Goal: Information Seeking & Learning: Understand process/instructions

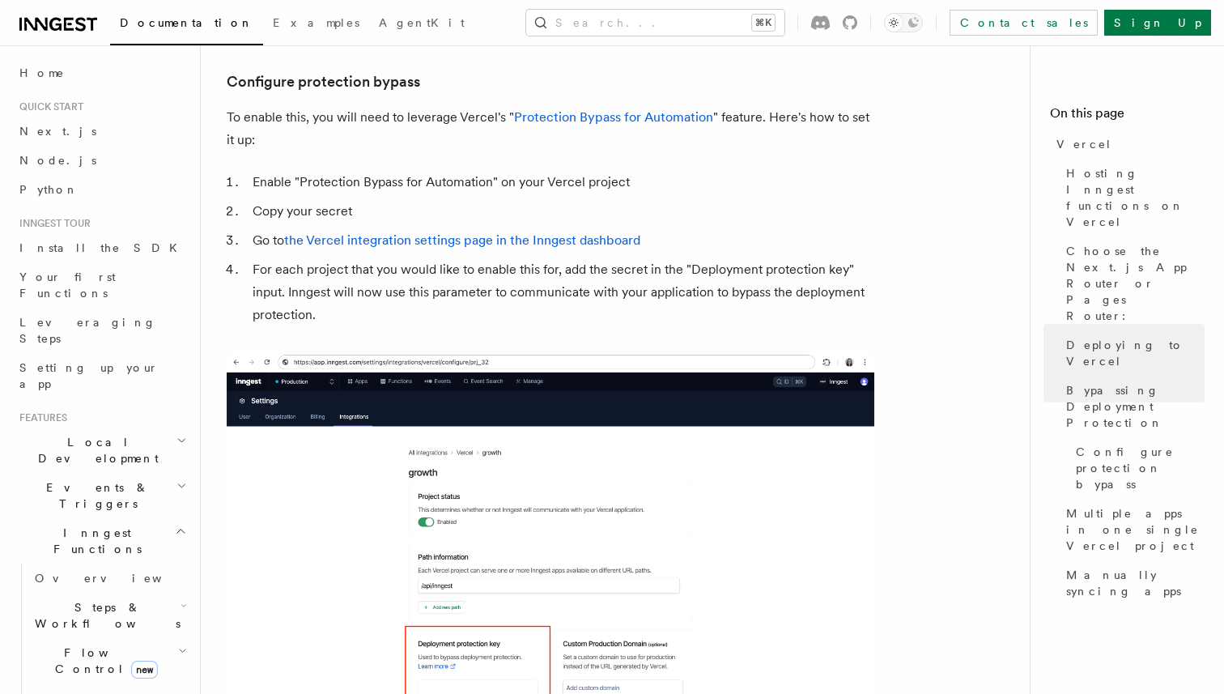
scroll to position [1527, 0]
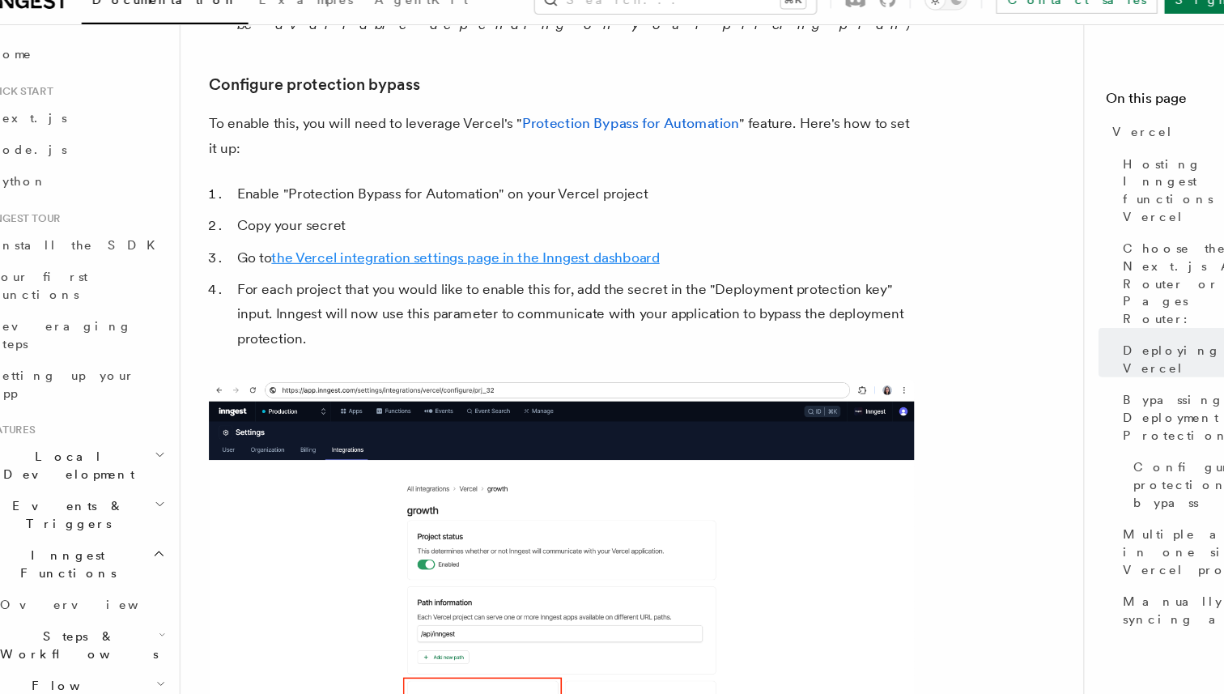
click at [473, 252] on link "the Vercel integration settings page in the Inngest dashboard" at bounding box center [462, 259] width 356 height 15
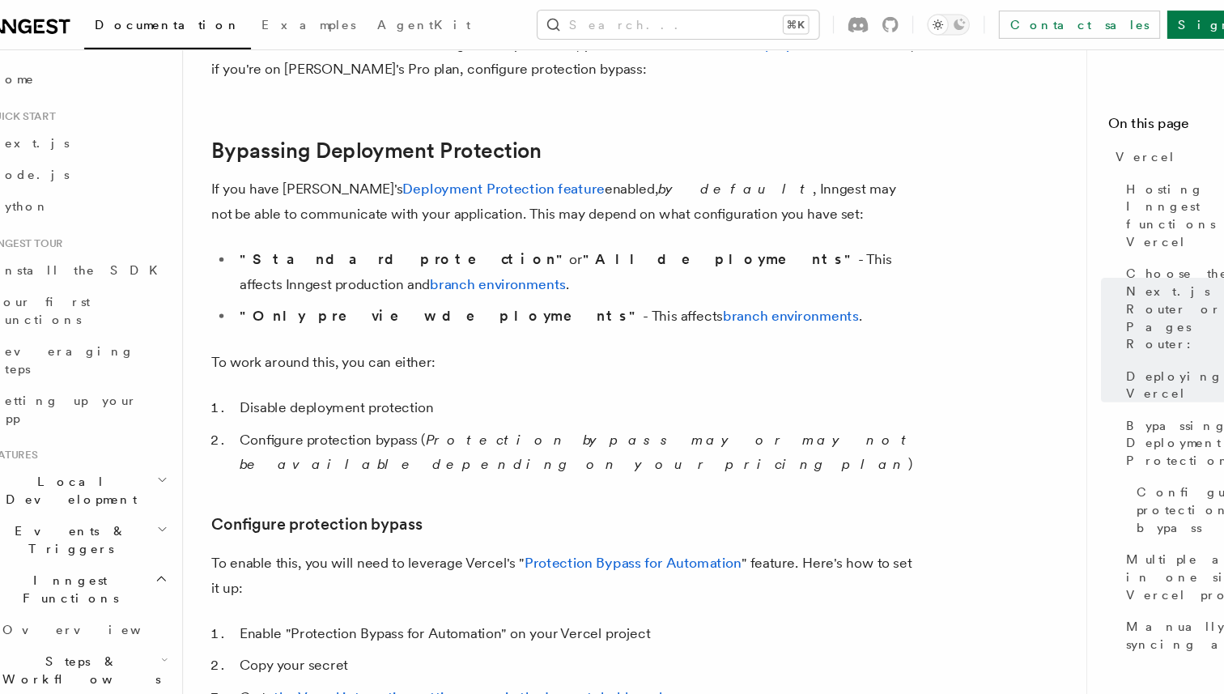
scroll to position [1141, 0]
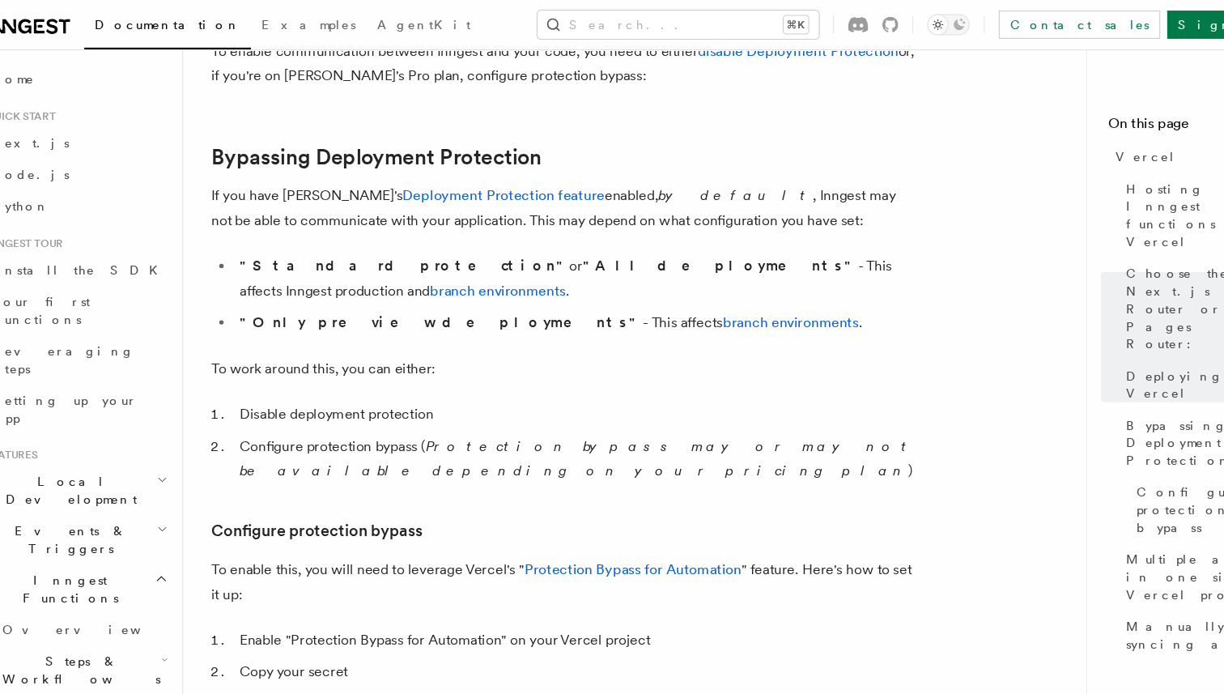
click at [322, 369] on li "Disable deployment protection" at bounding box center [561, 380] width 627 height 23
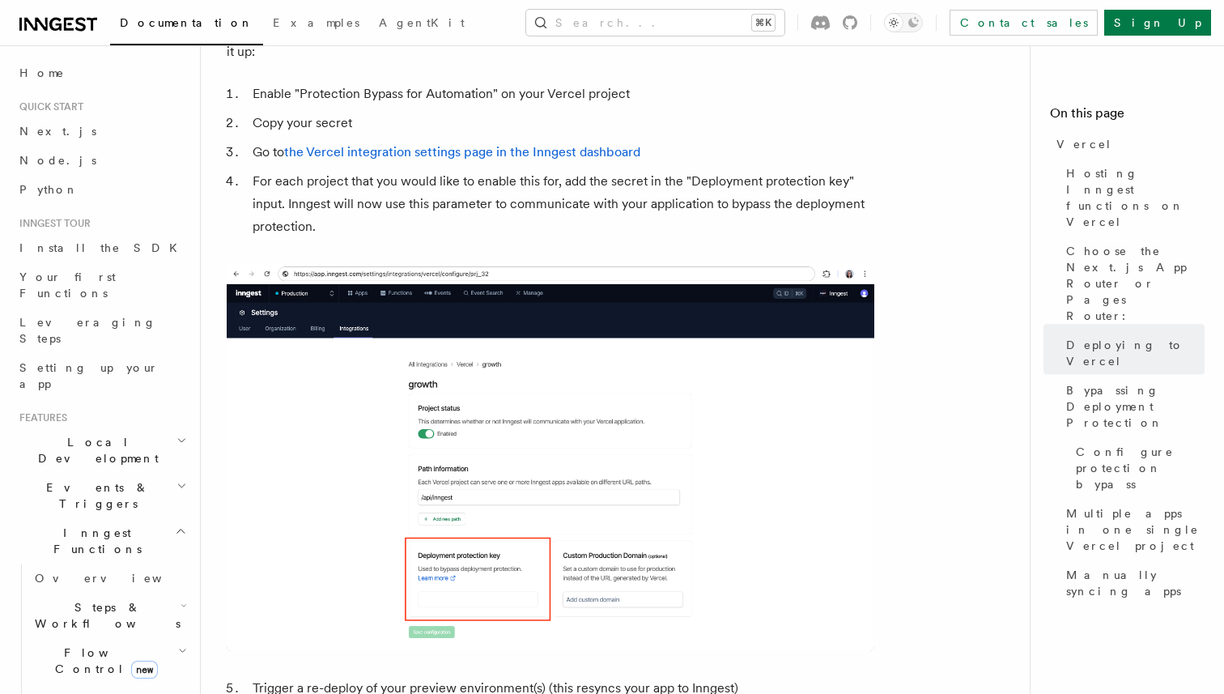
scroll to position [1617, 0]
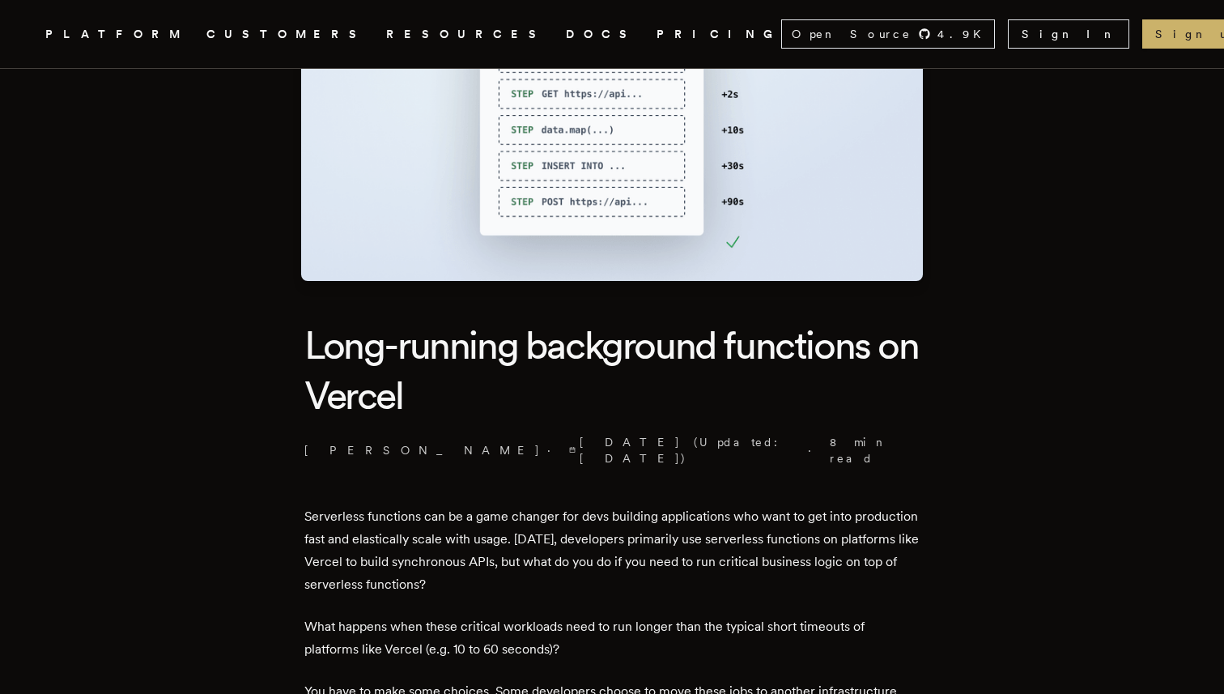
scroll to position [185, 0]
